Goal: Task Accomplishment & Management: Use online tool/utility

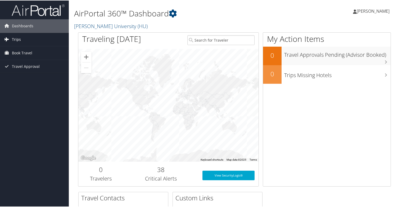
click at [46, 40] on link "Trips" at bounding box center [34, 38] width 69 height 13
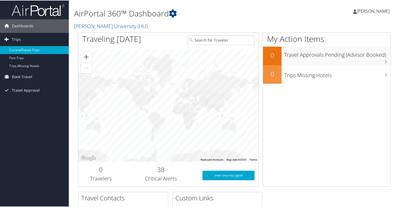
click at [37, 49] on link "Current/Future Trips" at bounding box center [34, 50] width 69 height 8
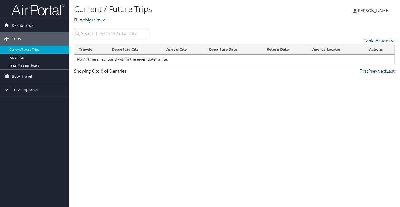
click at [37, 26] on link "Dashboards" at bounding box center [34, 25] width 69 height 13
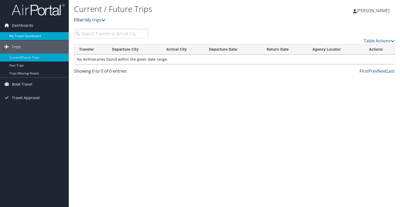
click at [27, 32] on link "My Travel Dashboard" at bounding box center [34, 36] width 69 height 8
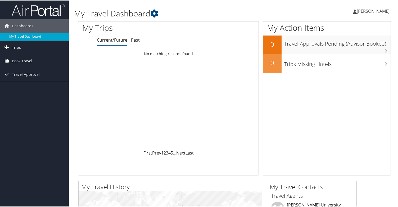
click at [28, 47] on link "Trips" at bounding box center [34, 46] width 69 height 13
click at [27, 83] on span "Book Travel" at bounding box center [22, 84] width 20 height 13
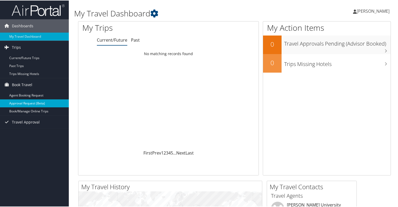
click at [48, 105] on link "Approval Request (Beta)" at bounding box center [34, 103] width 69 height 8
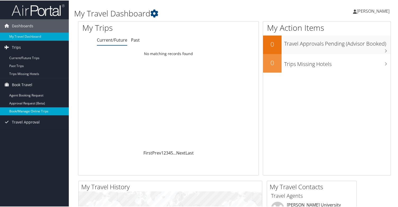
click at [39, 110] on link "Book/Manage Online Trips" at bounding box center [34, 111] width 69 height 8
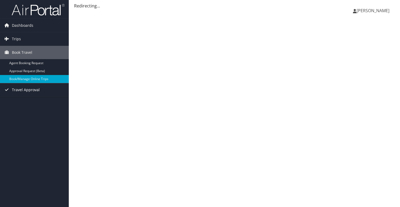
click at [29, 90] on span "Travel Approval" at bounding box center [26, 89] width 28 height 13
